Goal: Task Accomplishment & Management: Complete application form

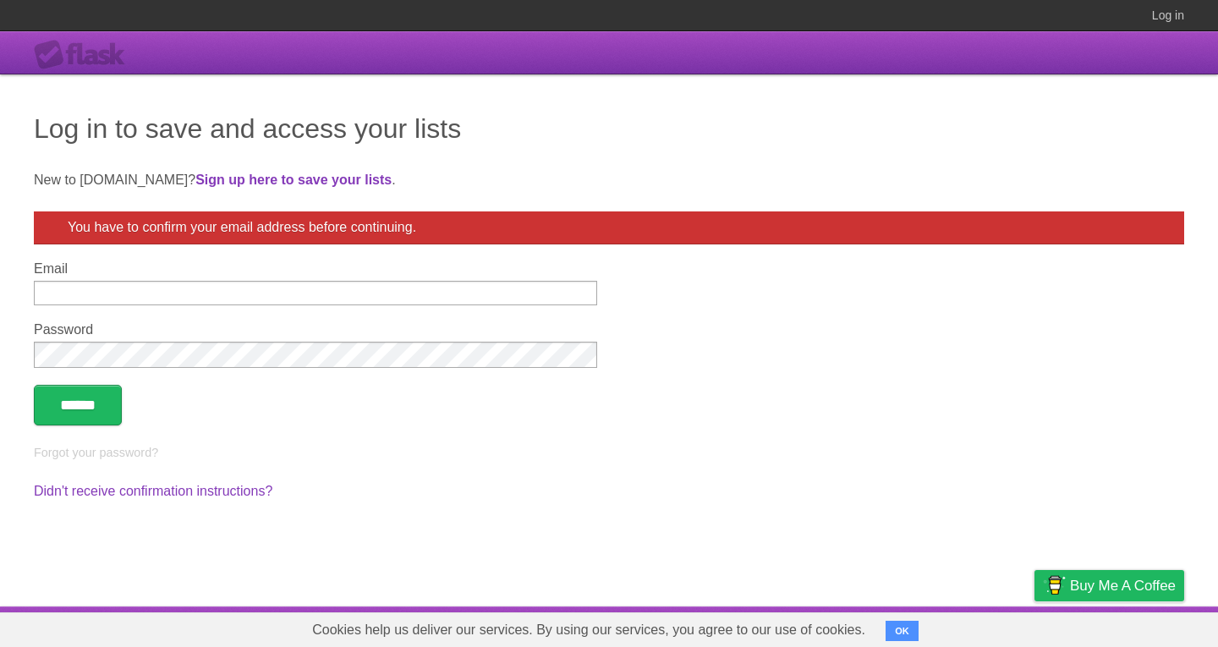
type input "**********"
click at [108, 407] on input "******" at bounding box center [78, 405] width 88 height 41
